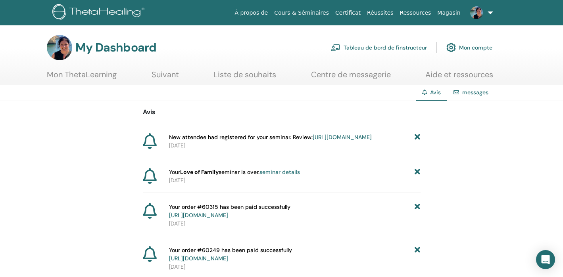
click at [374, 48] on link "Tableau de bord de l'instructeur" at bounding box center [379, 47] width 96 height 17
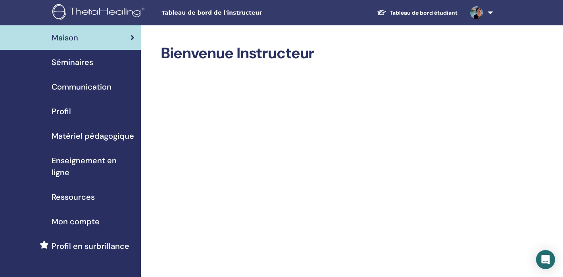
click at [79, 61] on span "Séminaires" at bounding box center [73, 62] width 42 height 12
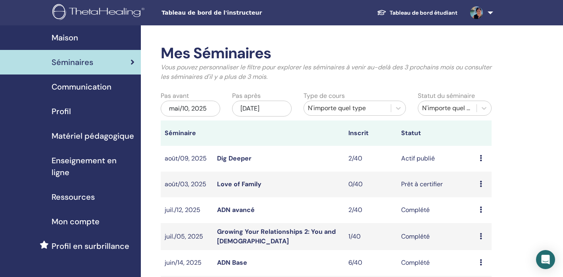
click at [242, 152] on td "Dig Deeper" at bounding box center [278, 159] width 131 height 26
click at [238, 160] on link "Dig Deeper" at bounding box center [234, 158] width 35 height 8
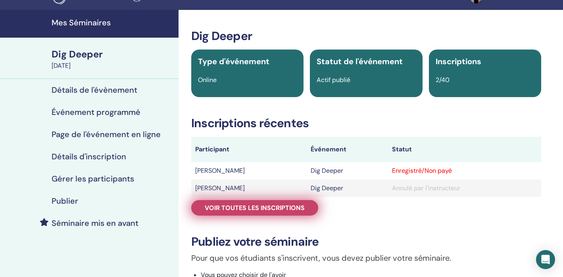
scroll to position [15, 0]
click at [263, 207] on span "Voir toutes les inscriptions" at bounding box center [255, 208] width 100 height 8
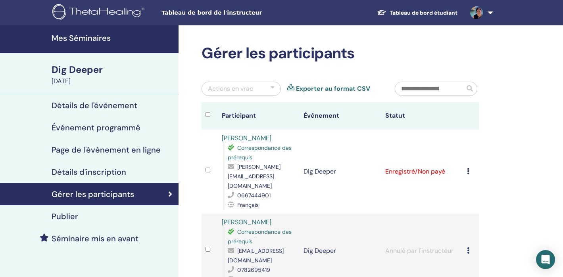
click at [101, 170] on h4 "Détails d'inscription" at bounding box center [89, 172] width 75 height 10
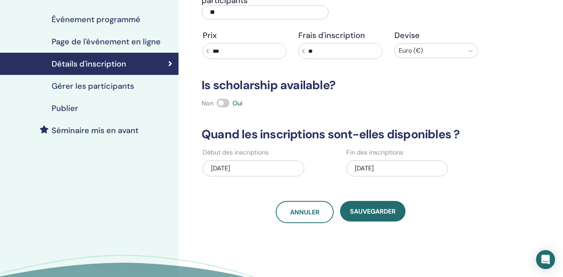
scroll to position [107, 0]
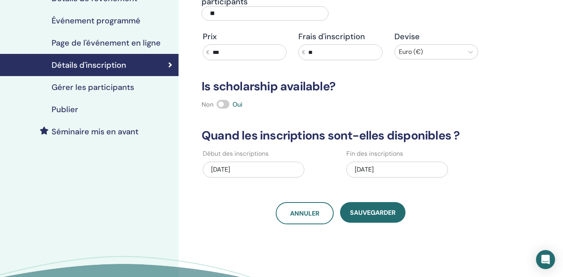
click at [409, 169] on div "08/10/2025" at bounding box center [397, 170] width 102 height 16
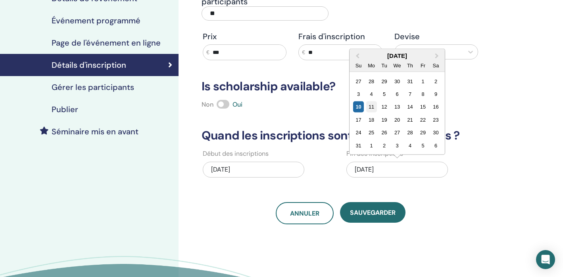
click at [373, 109] on div "11" at bounding box center [371, 107] width 11 height 11
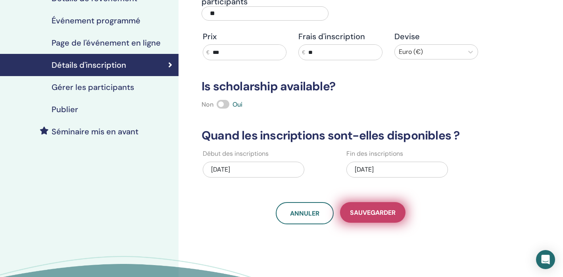
click at [363, 215] on span "sauvegarder" at bounding box center [373, 213] width 46 height 8
click at [371, 218] on button "sauvegarder" at bounding box center [372, 212] width 65 height 21
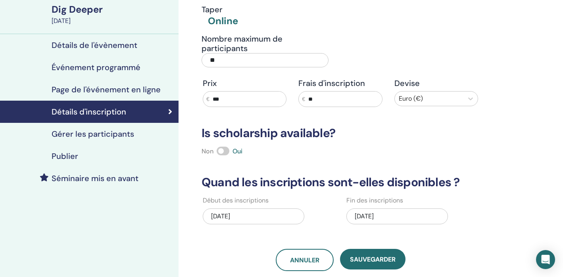
scroll to position [60, 0]
click at [119, 47] on h4 "Détails de l'évènement" at bounding box center [95, 45] width 86 height 10
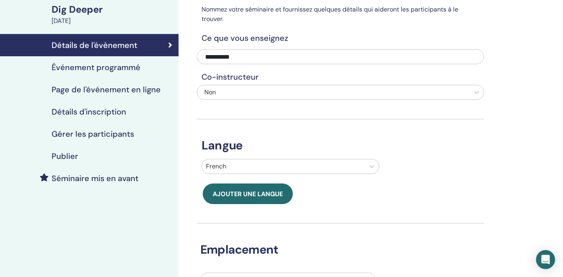
click at [68, 159] on h4 "Publier" at bounding box center [65, 157] width 27 height 10
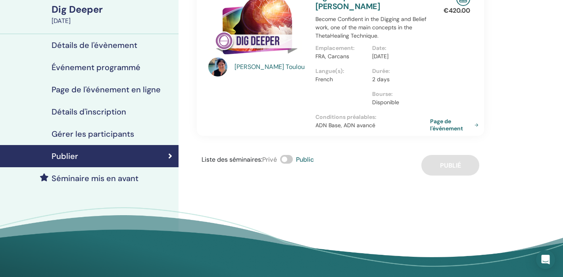
click at [441, 122] on link "Page de l'événement" at bounding box center [456, 125] width 52 height 14
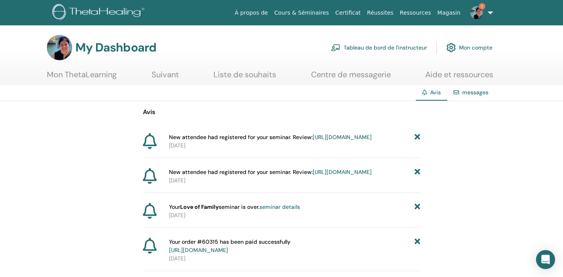
click at [387, 49] on link "Tableau de bord de l'instructeur" at bounding box center [379, 47] width 96 height 17
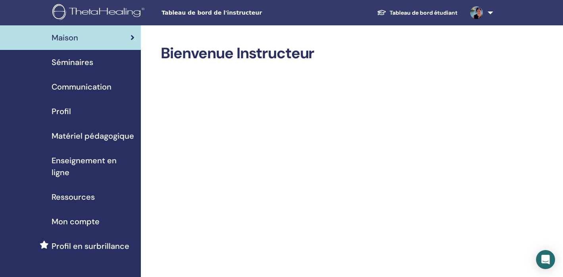
click at [80, 65] on span "Séminaires" at bounding box center [73, 62] width 42 height 12
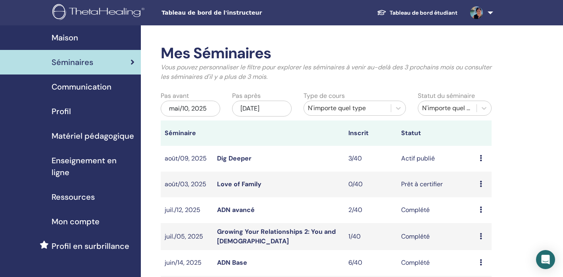
click at [235, 160] on link "Dig Deeper" at bounding box center [234, 158] width 35 height 8
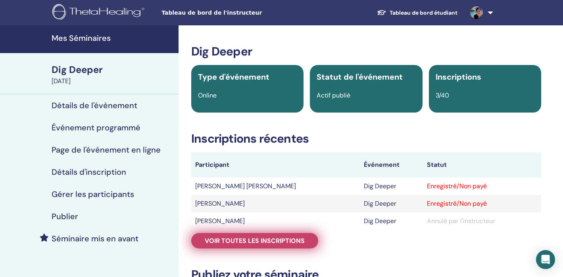
click at [268, 245] on link "Voir toutes les inscriptions" at bounding box center [254, 240] width 127 height 15
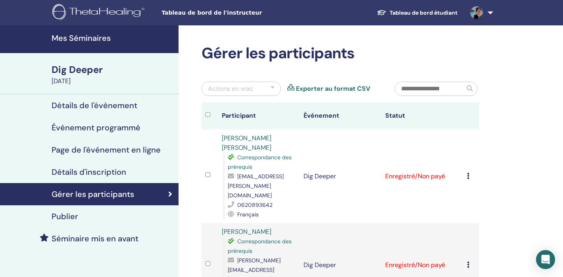
click at [468, 173] on icon at bounding box center [468, 176] width 2 height 6
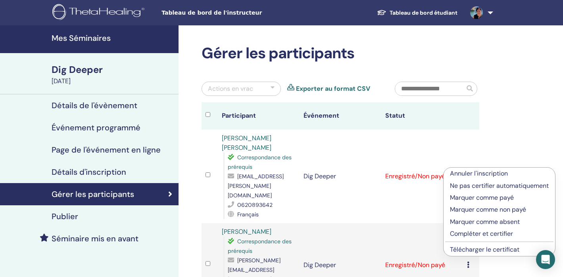
click at [457, 235] on p "Compléter et certifier" at bounding box center [499, 234] width 99 height 10
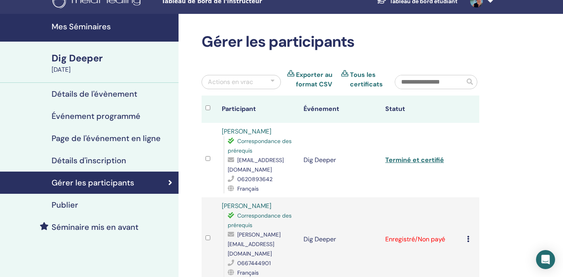
scroll to position [14, 0]
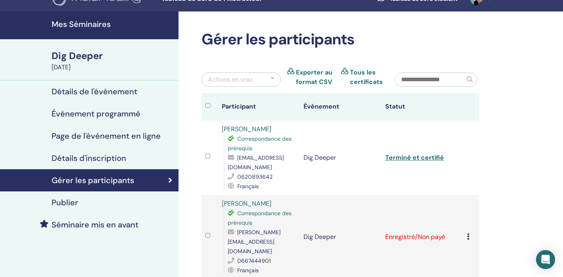
click at [469, 232] on div "Annuler l'inscription Ne pas certifier automatiquement Marquer comme payé Marqu…" at bounding box center [471, 237] width 8 height 10
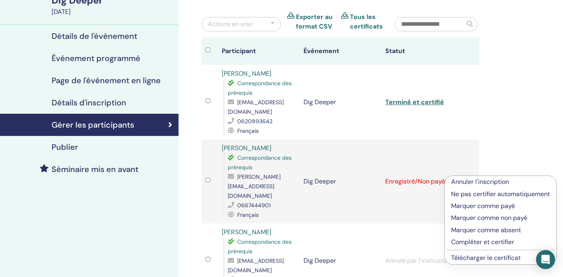
scroll to position [70, 0]
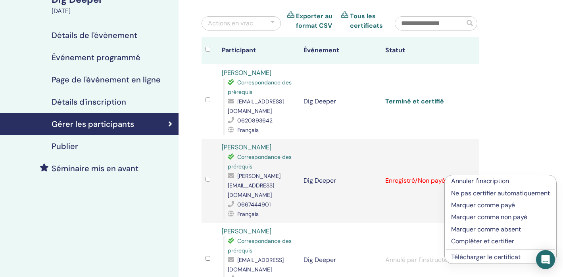
click at [467, 242] on p "Compléter et certifier" at bounding box center [500, 242] width 99 height 10
